Goal: Information Seeking & Learning: Learn about a topic

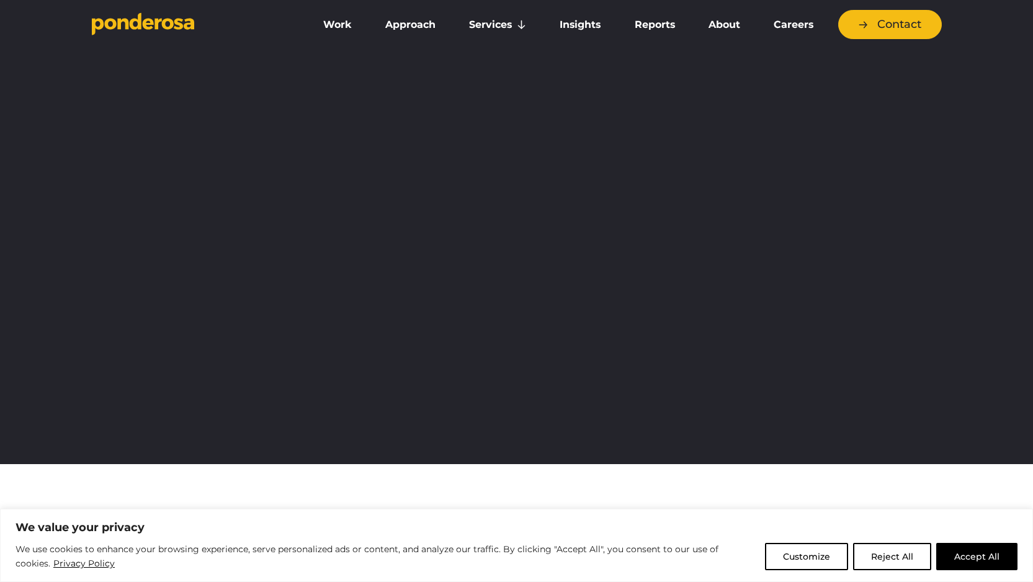
click at [981, 548] on button "Accept All" at bounding box center [976, 556] width 81 height 27
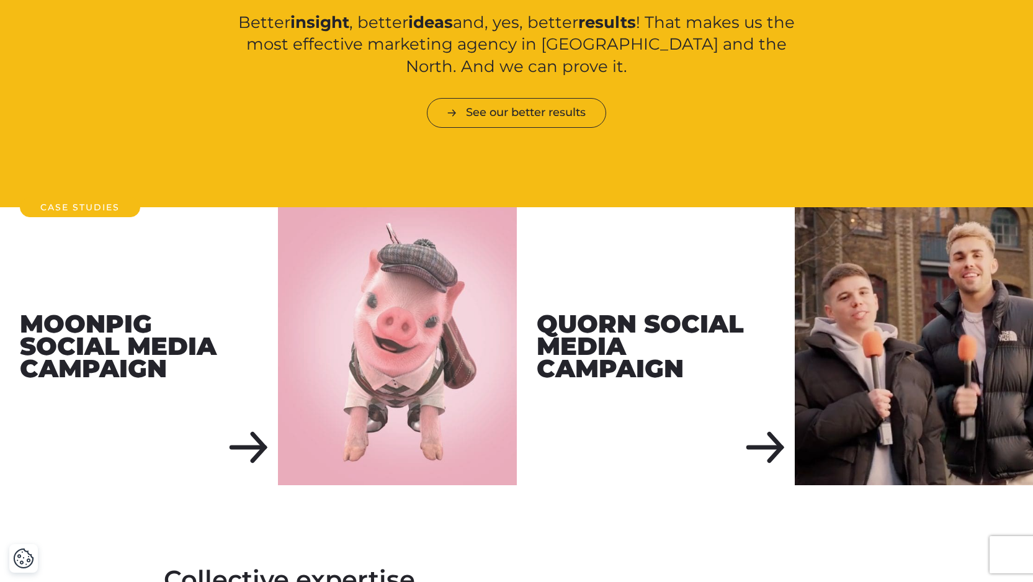
scroll to position [1430, 0]
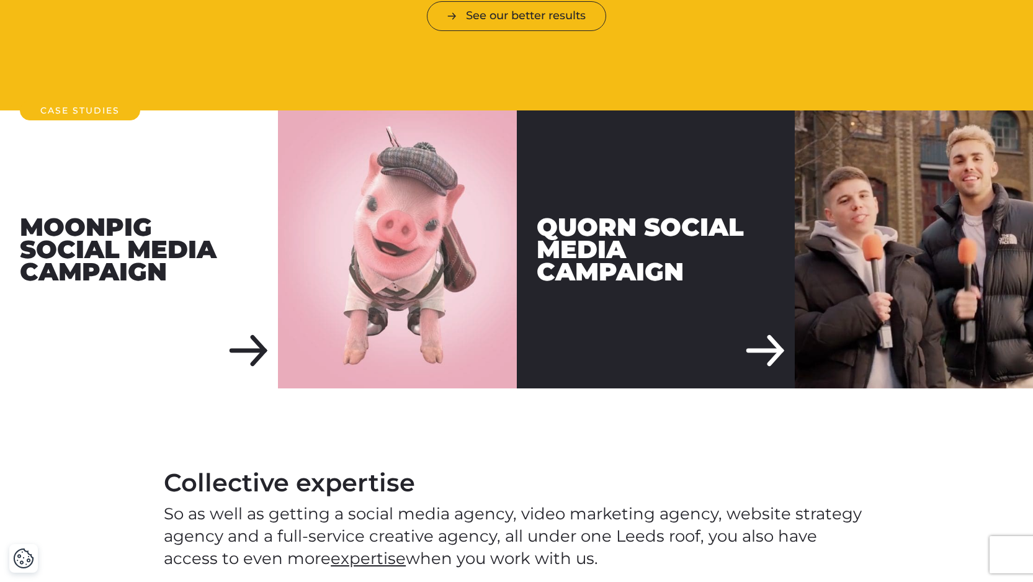
click at [743, 323] on div "Quorn Social Media Campaign" at bounding box center [656, 249] width 278 height 278
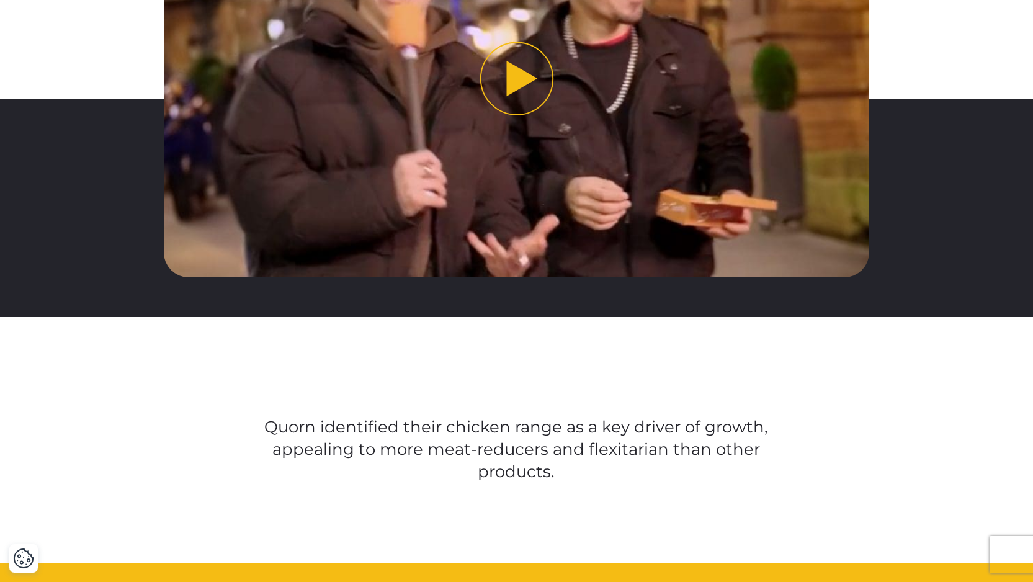
scroll to position [829, 0]
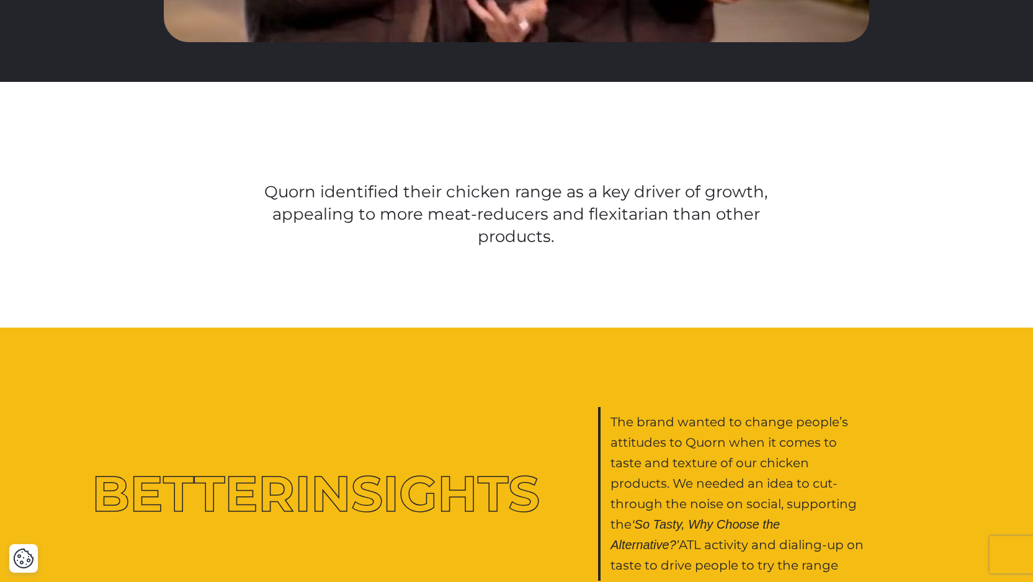
click at [696, 455] on p "The brand wanted to change people’s attitudes to Quorn when it comes to taste a…" at bounding box center [740, 494] width 259 height 164
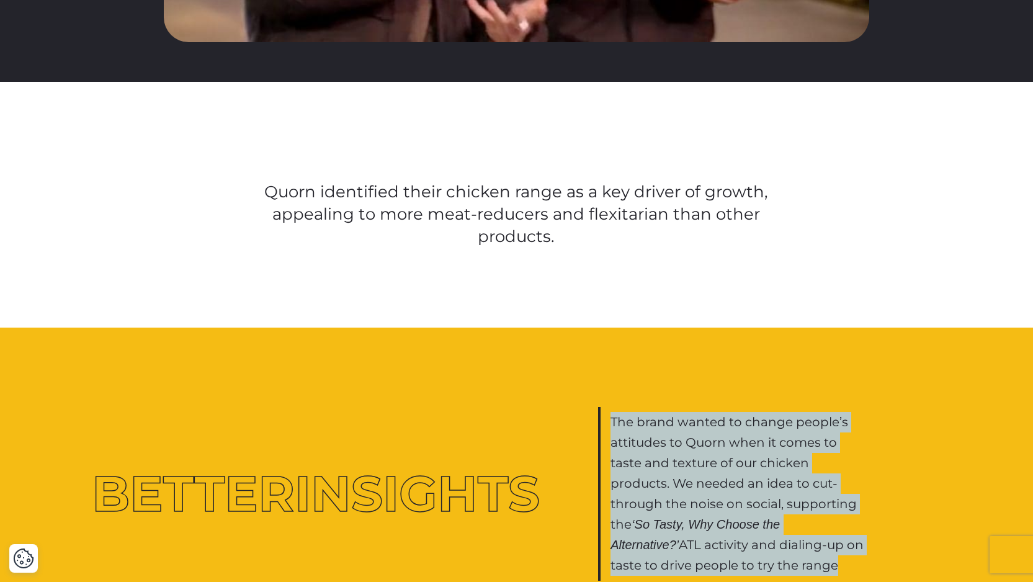
click at [676, 441] on p "The brand wanted to change people’s attitudes to Quorn when it comes to taste a…" at bounding box center [740, 494] width 259 height 164
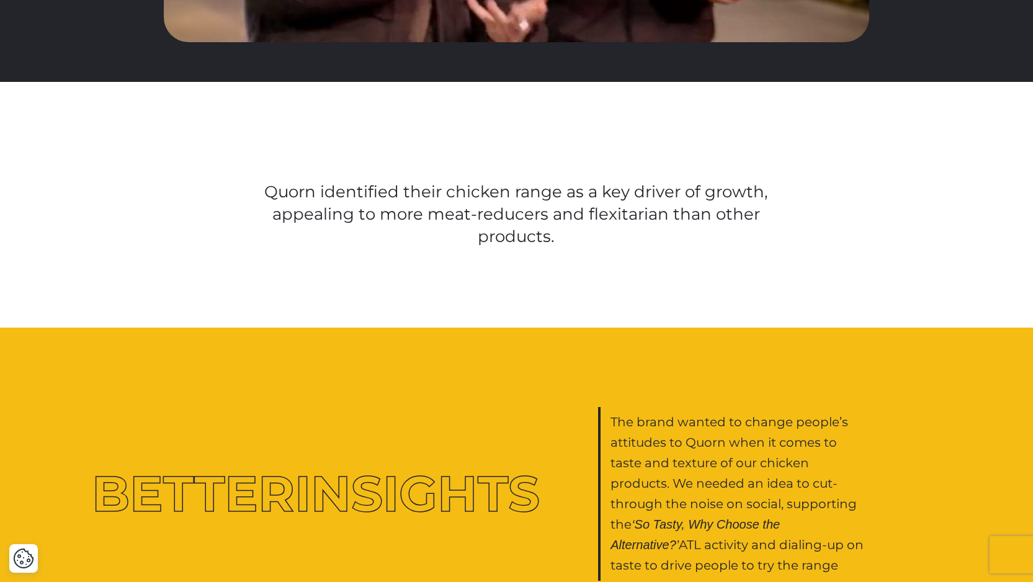
click at [676, 441] on p "The brand wanted to change people’s attitudes to Quorn when it comes to taste a…" at bounding box center [740, 494] width 259 height 164
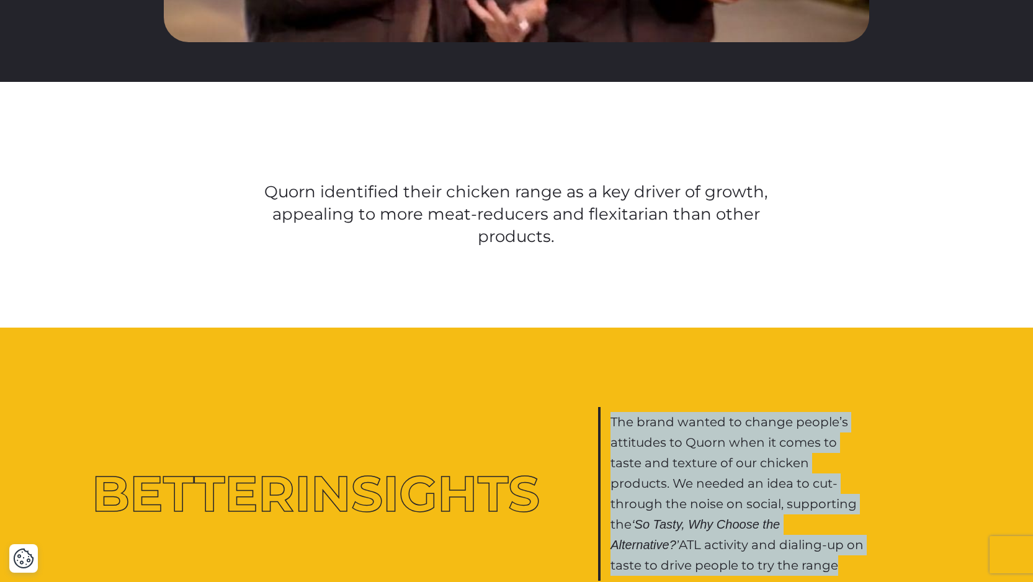
click at [665, 438] on p "The brand wanted to change people’s attitudes to Quorn when it comes to taste a…" at bounding box center [740, 494] width 259 height 164
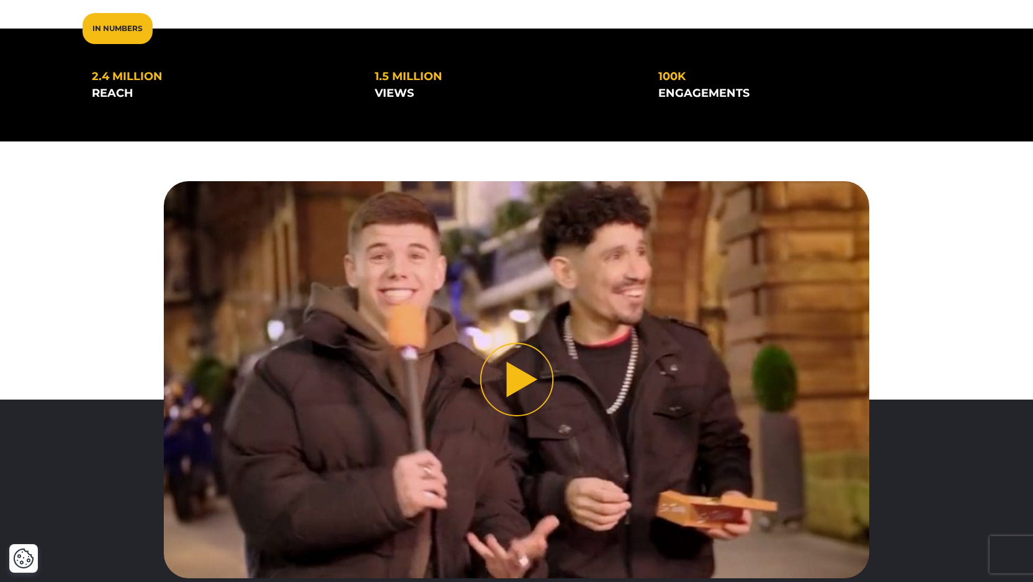
scroll to position [0, 0]
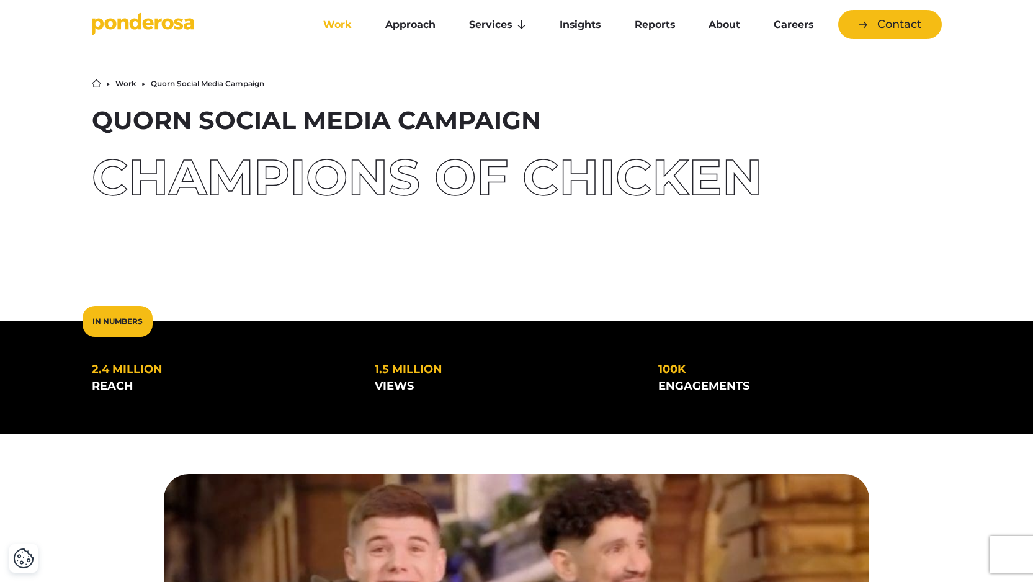
click at [334, 22] on link "Work" at bounding box center [337, 25] width 57 height 26
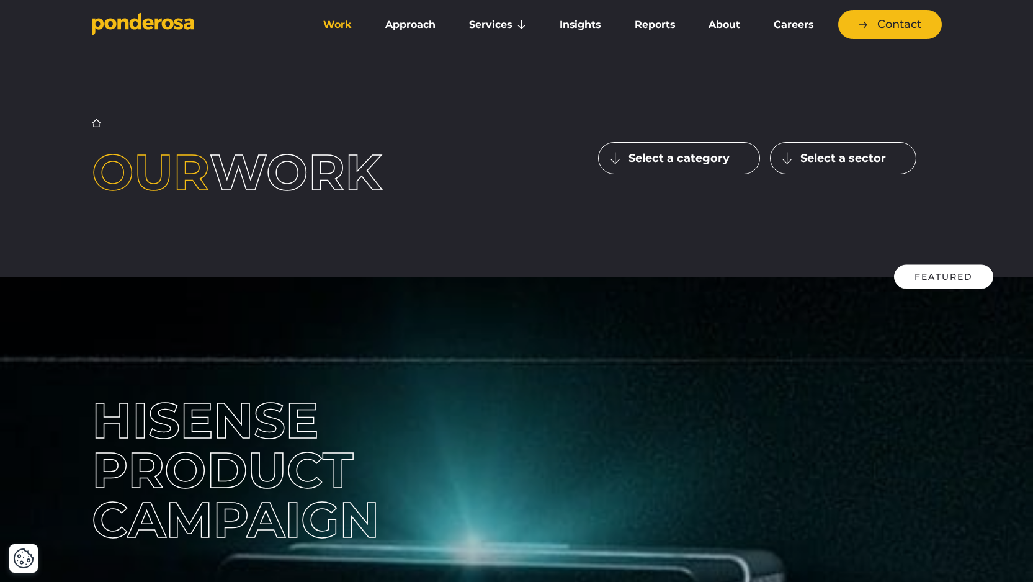
click at [334, 22] on link "Work" at bounding box center [337, 25] width 57 height 26
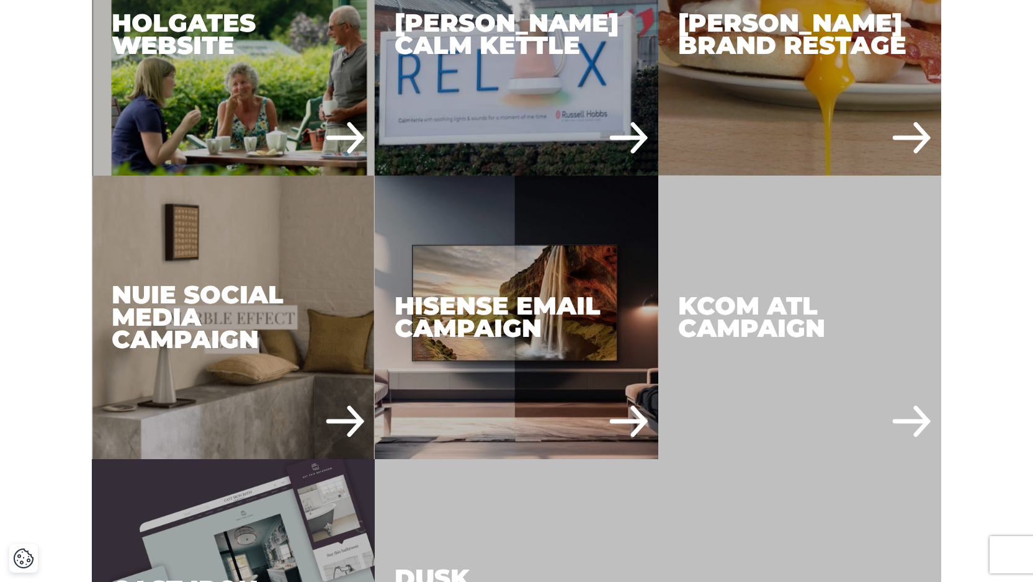
scroll to position [954, 0]
